Goal: Navigation & Orientation: Find specific page/section

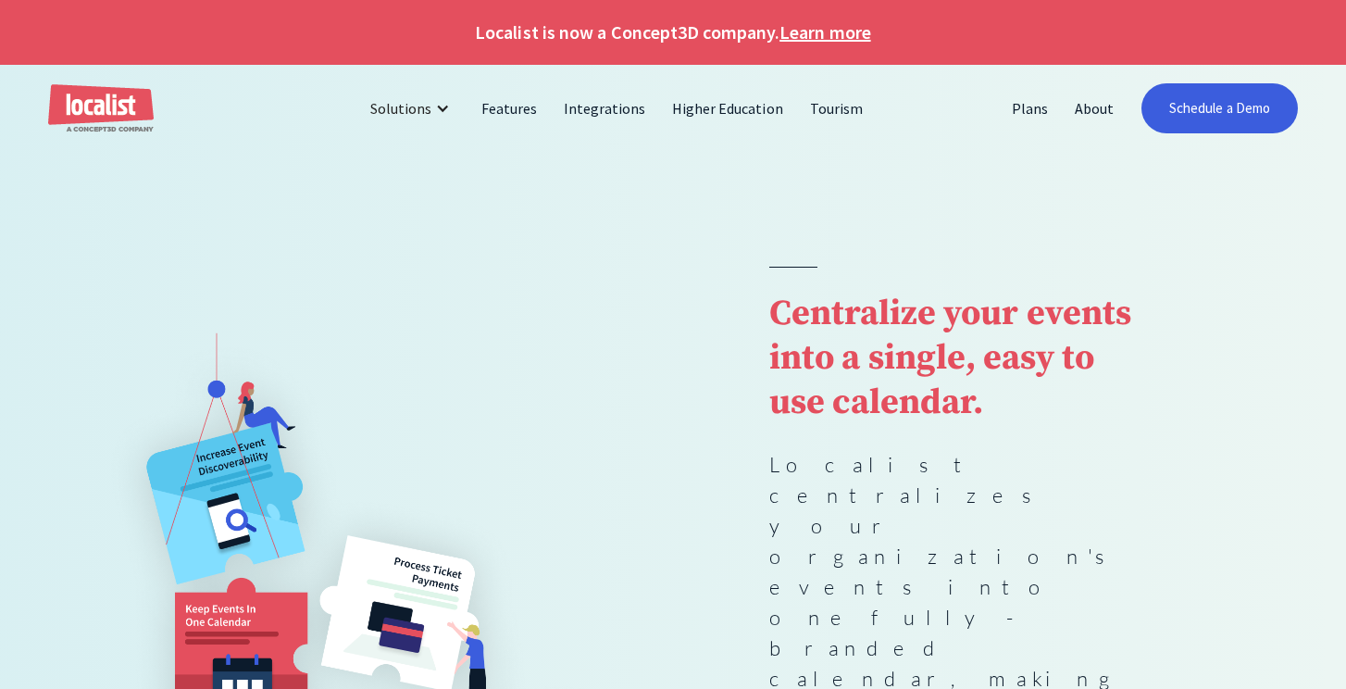
click at [617, 285] on img at bounding box center [384, 594] width 577 height 619
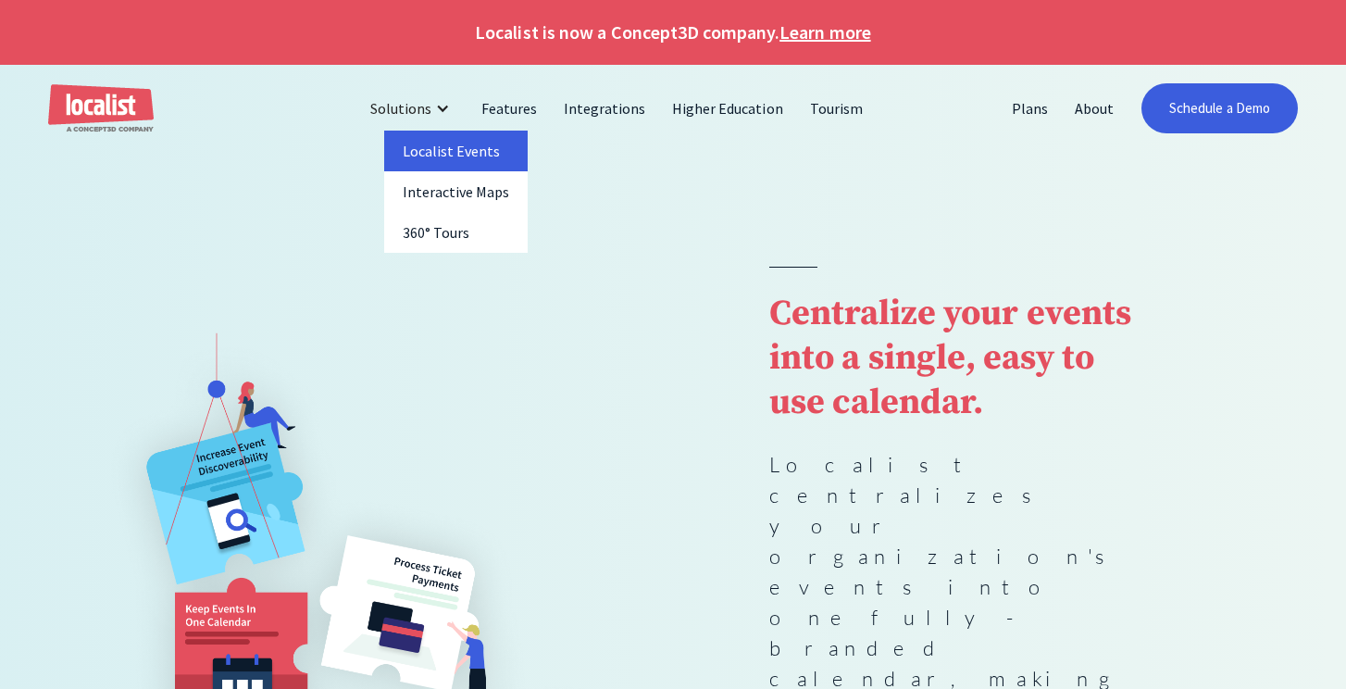
click at [458, 148] on link "Localist Events" at bounding box center [456, 151] width 144 height 41
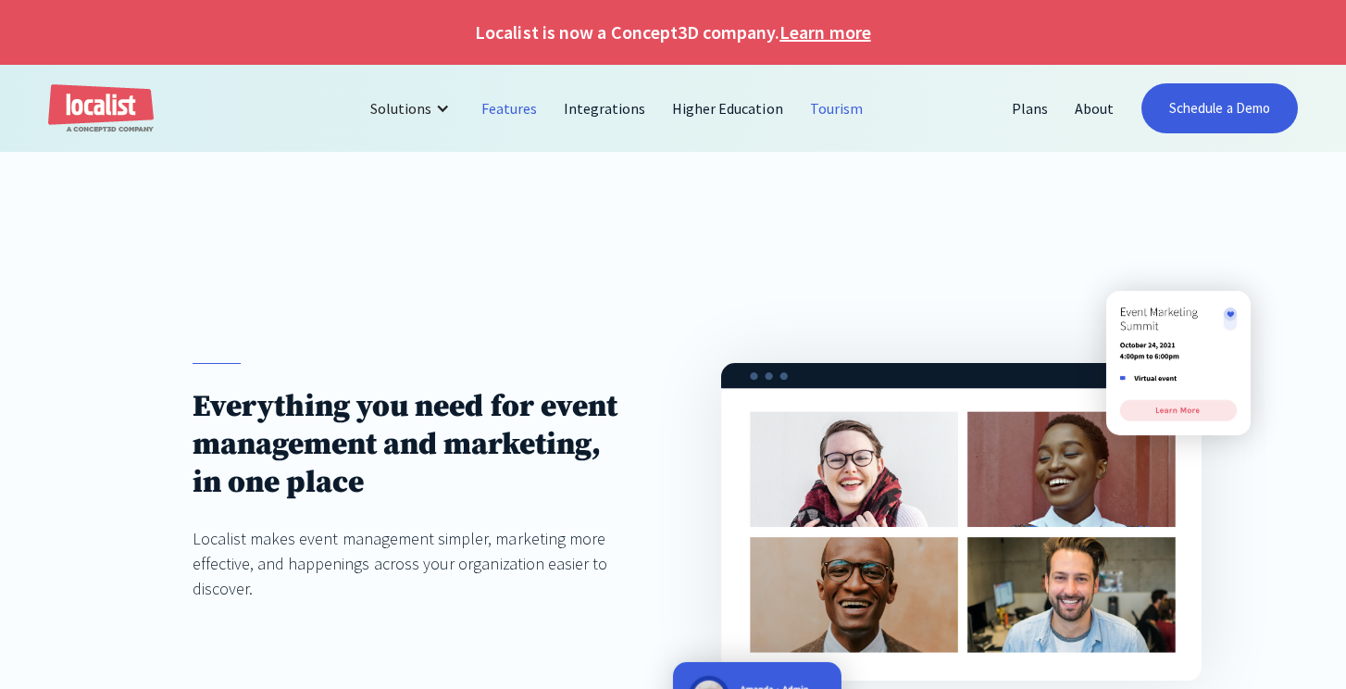
click at [809, 106] on link "Tourism" at bounding box center [837, 108] width 80 height 44
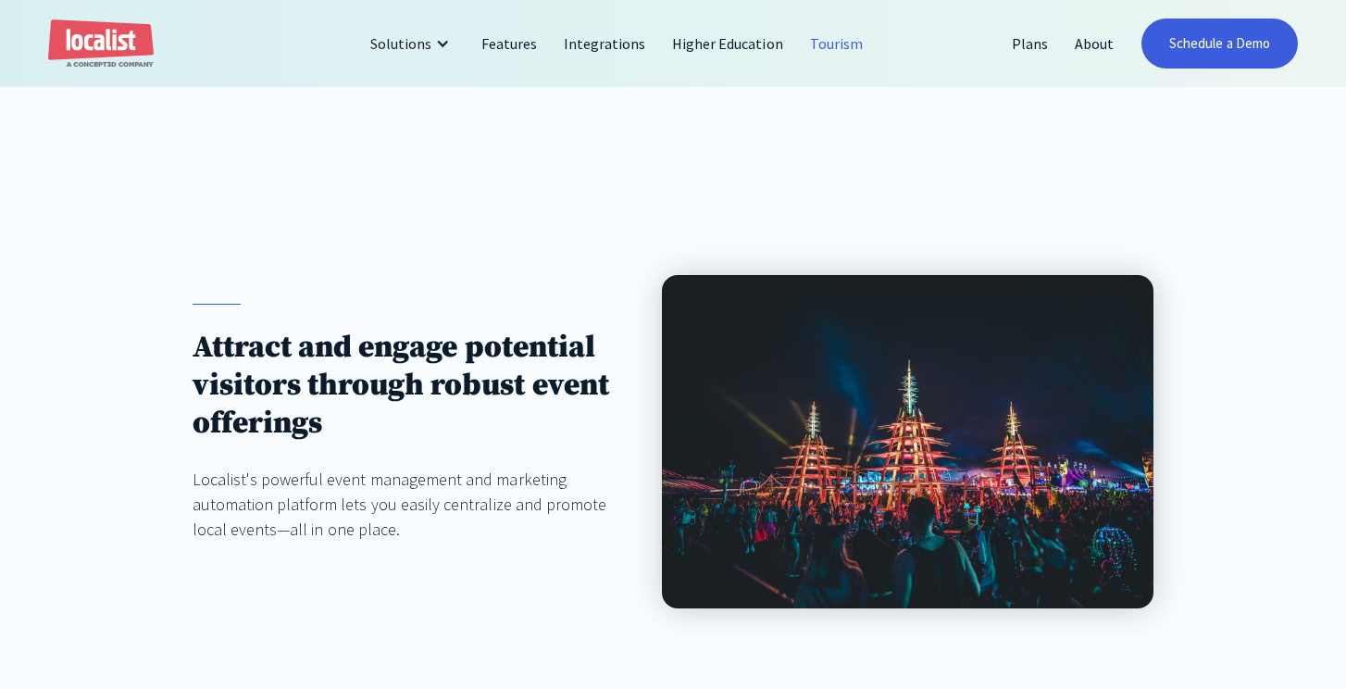
scroll to position [110, 0]
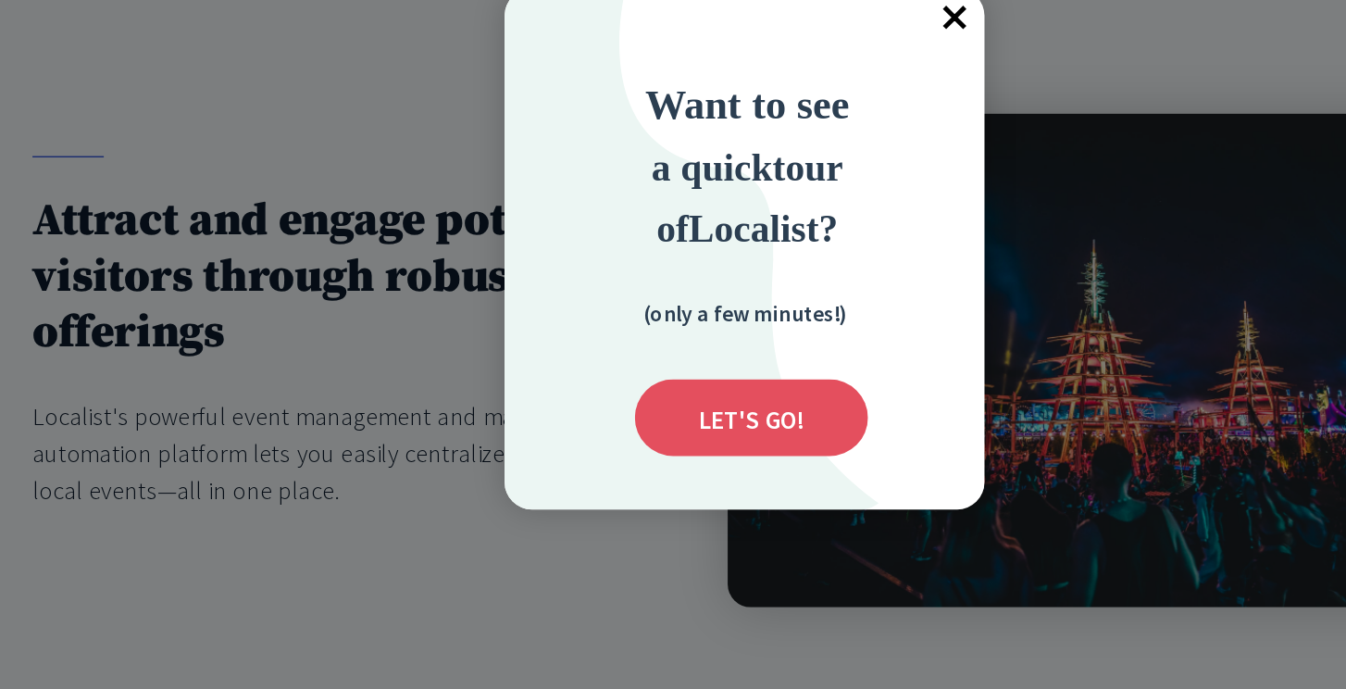
click at [817, 187] on span "×" at bounding box center [814, 188] width 41 height 41
